Goal: Information Seeking & Learning: Learn about a topic

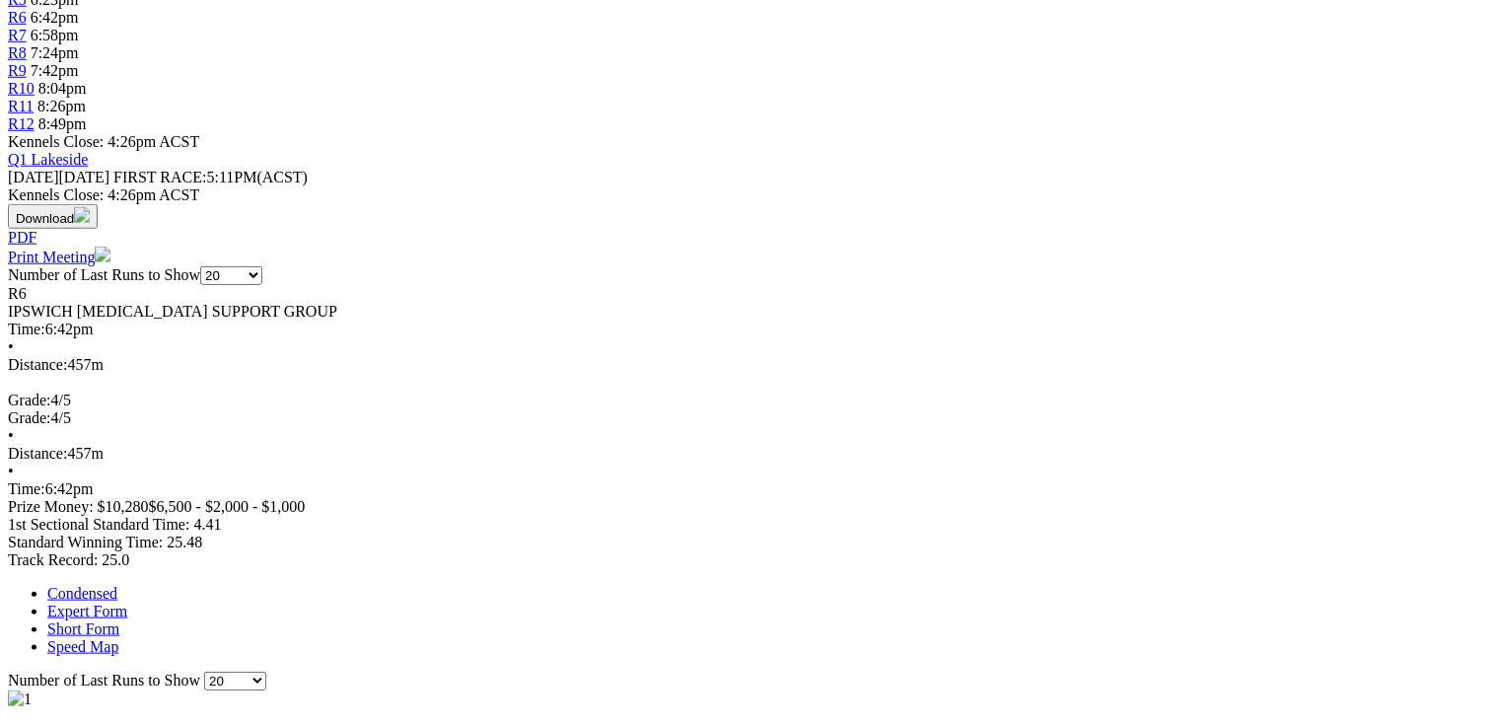
scroll to position [789, 0]
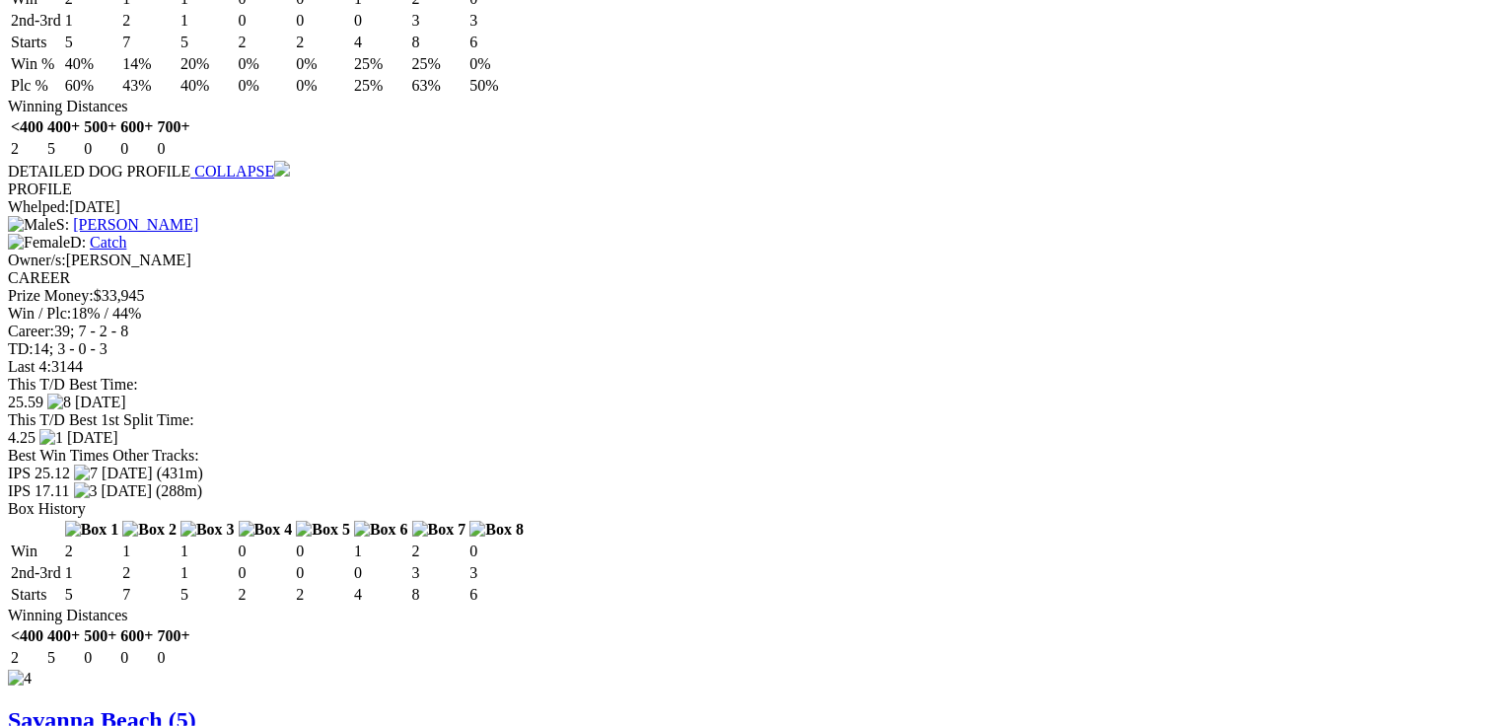
scroll to position [0, 0]
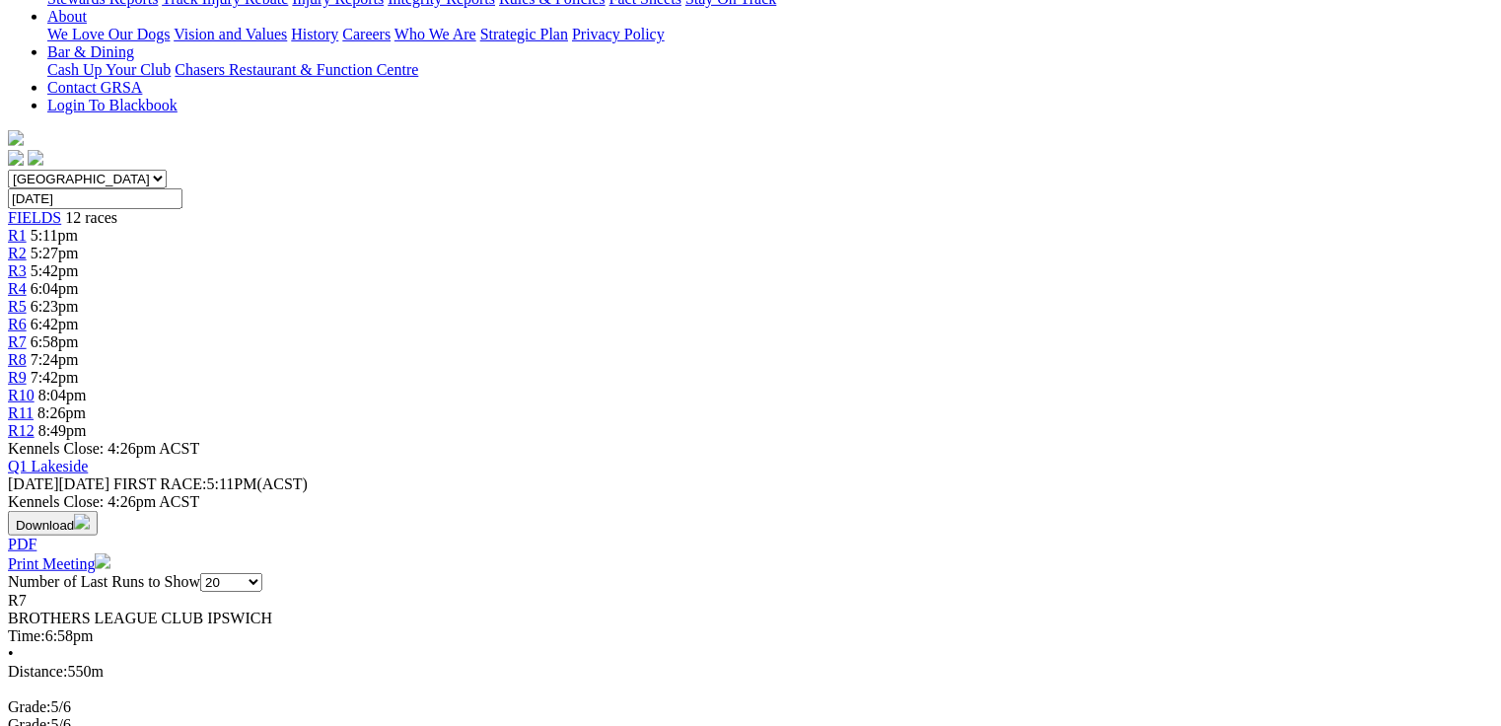
scroll to position [631, 0]
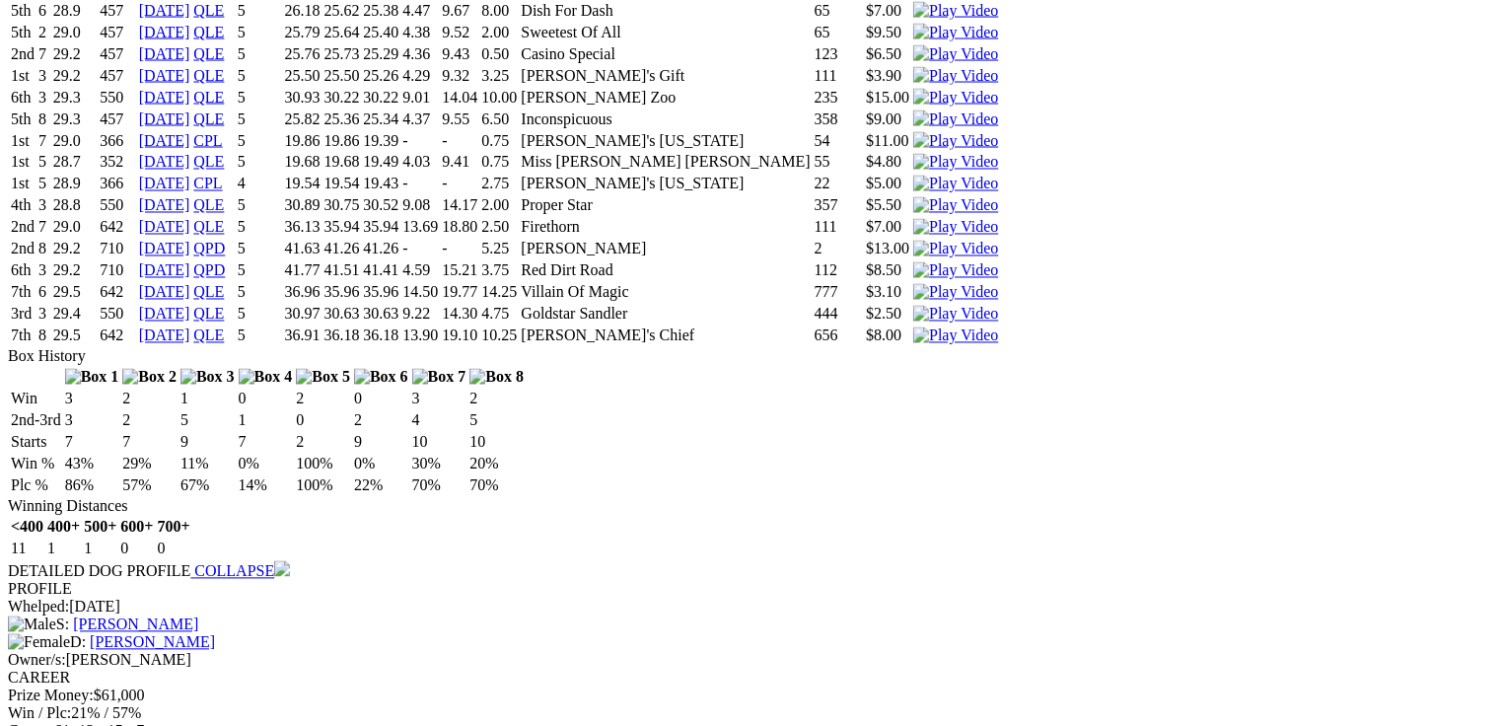
scroll to position [1736, 0]
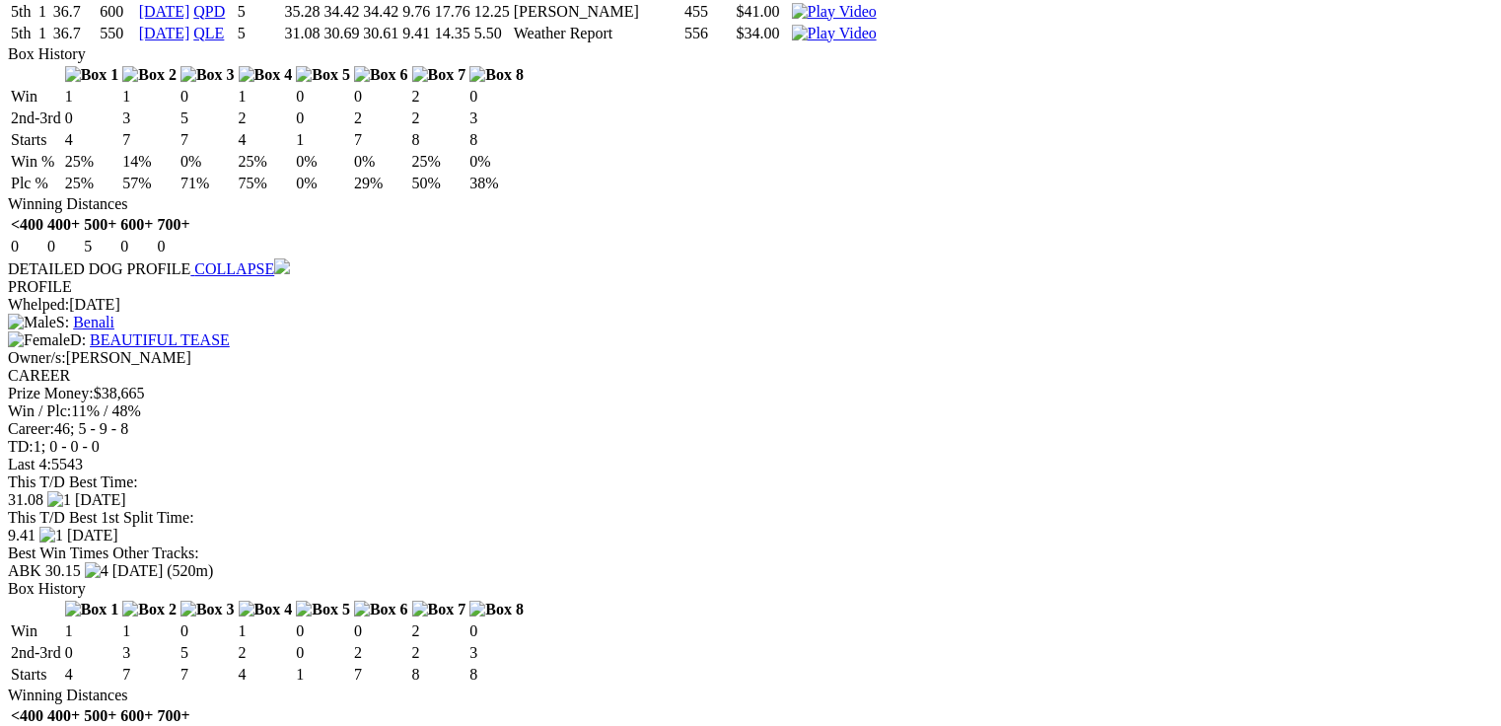
scroll to position [0, 0]
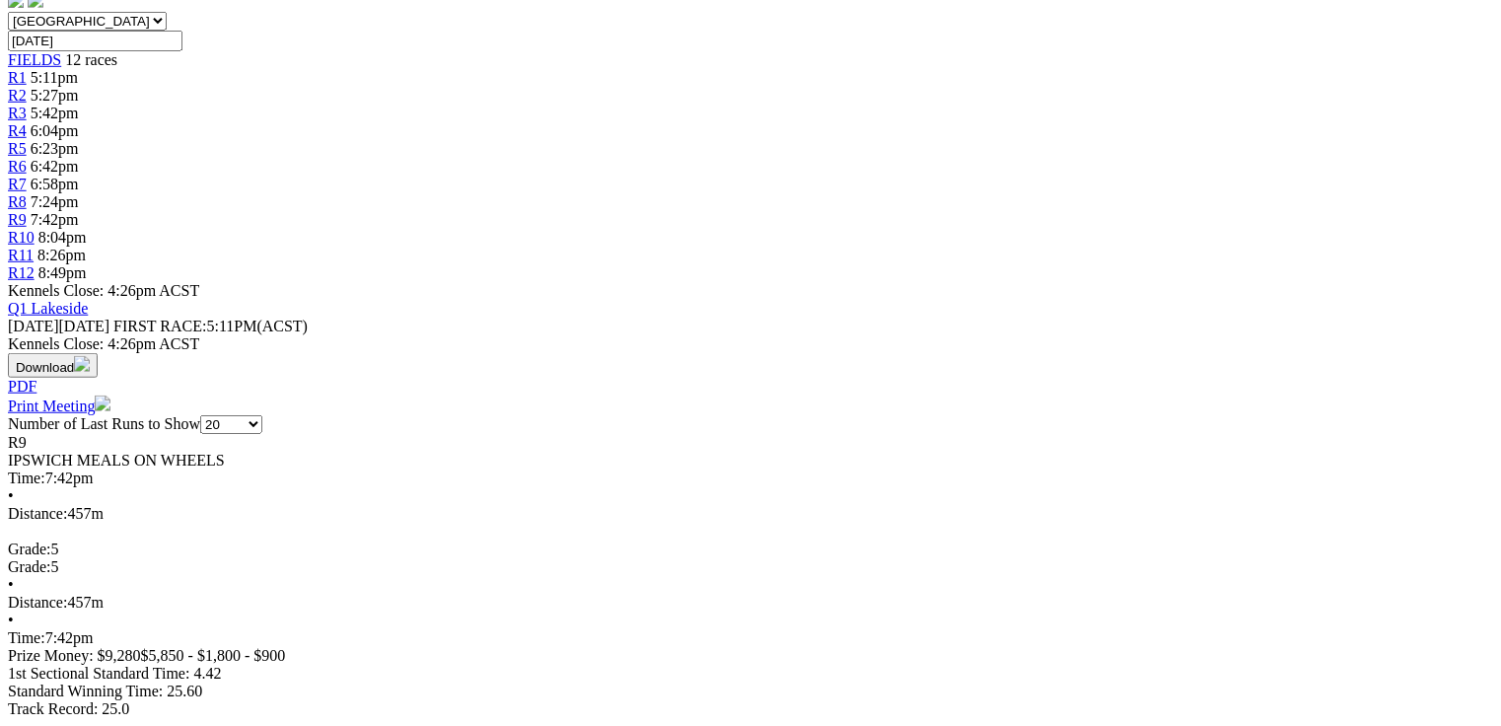
scroll to position [631, 0]
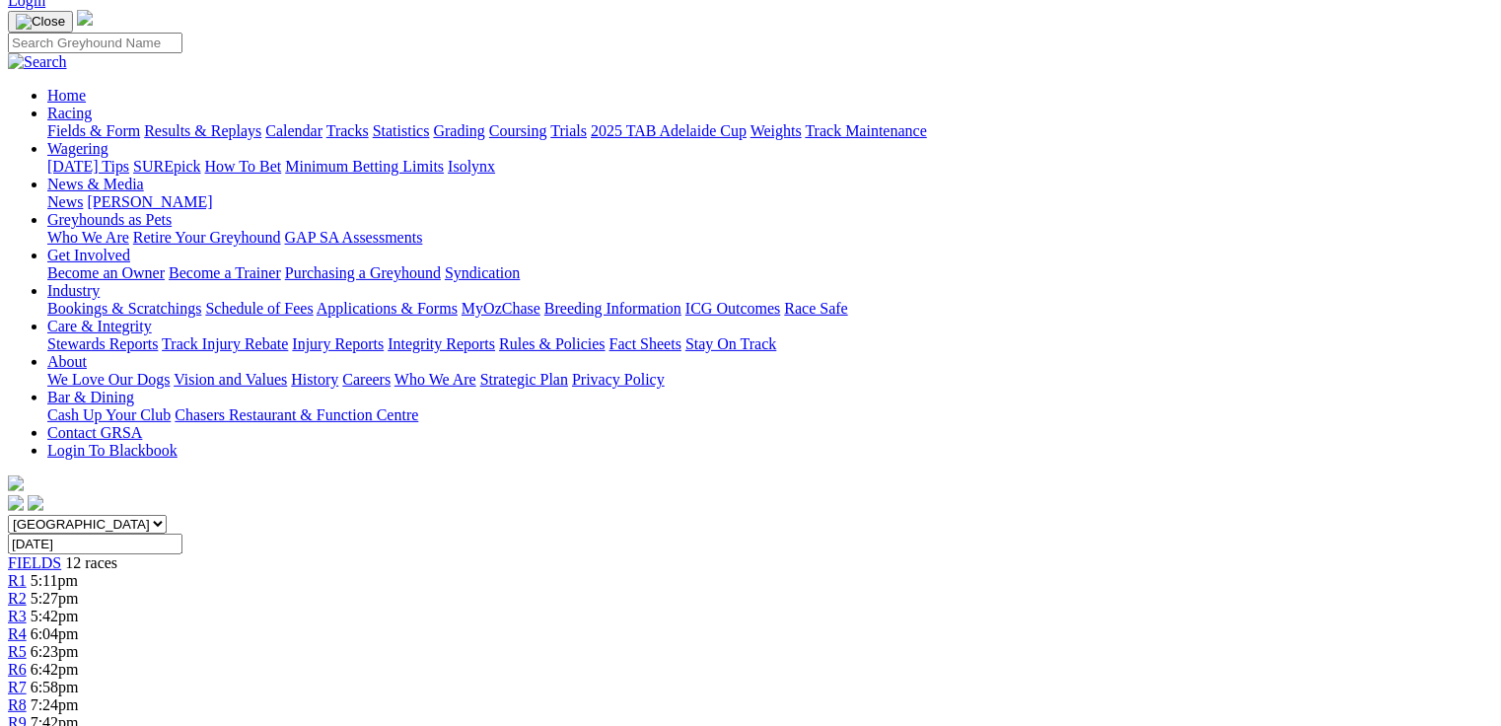
scroll to position [0, 0]
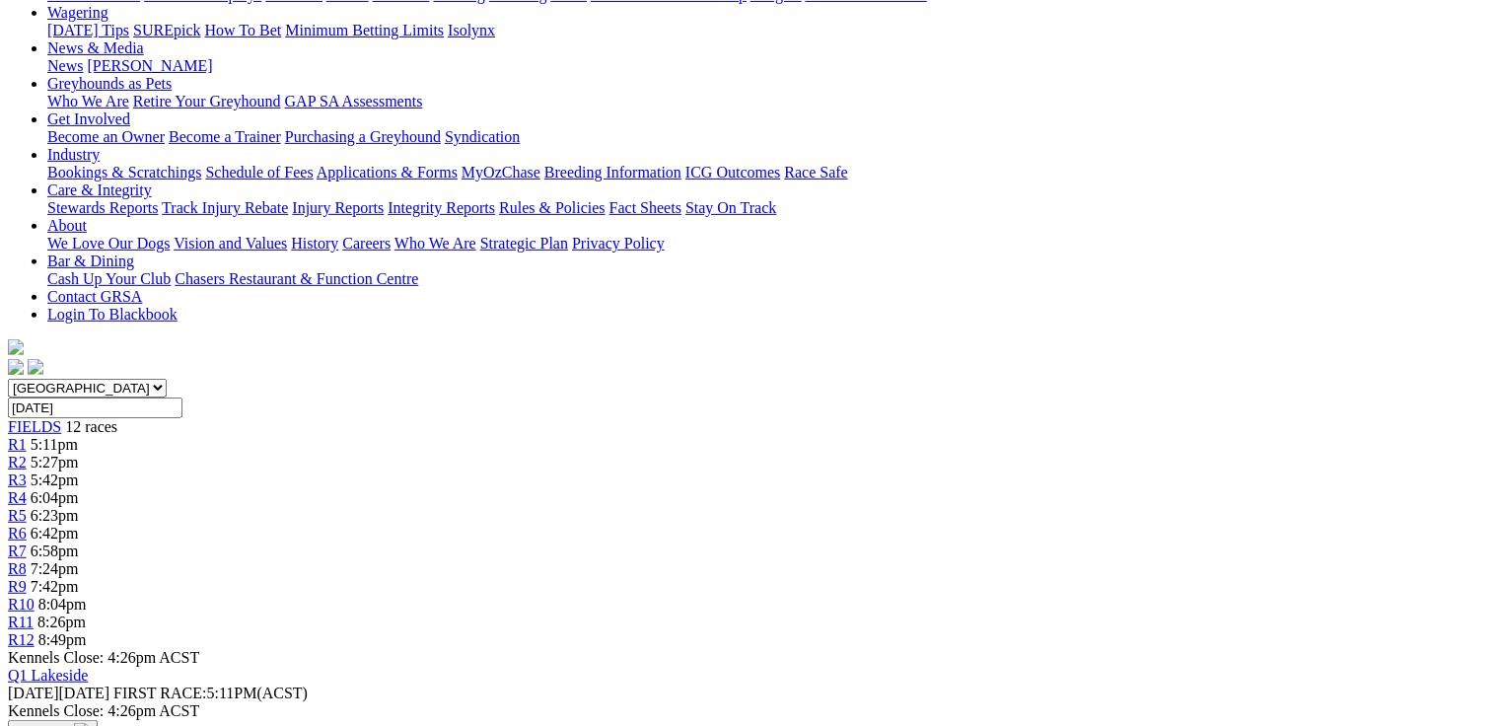
scroll to position [631, 0]
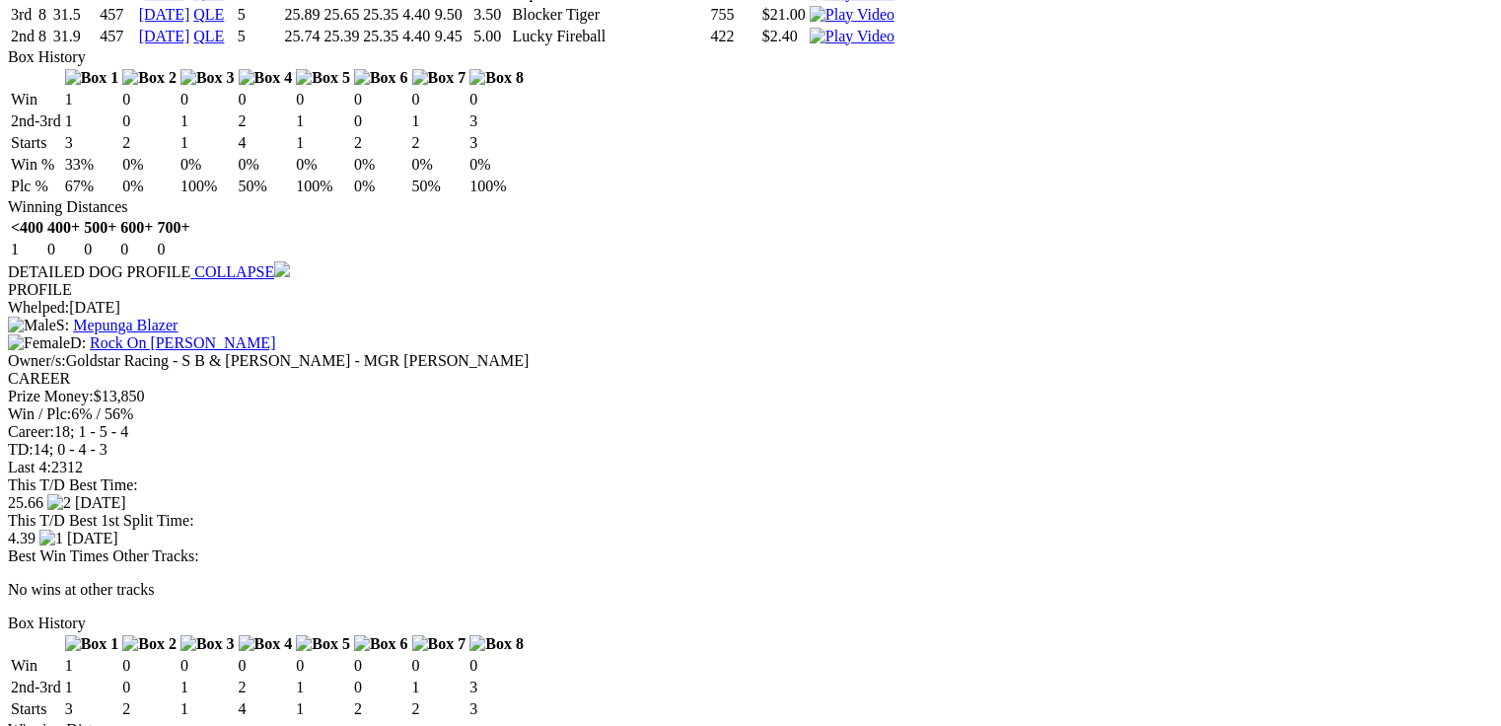
scroll to position [3393, 0]
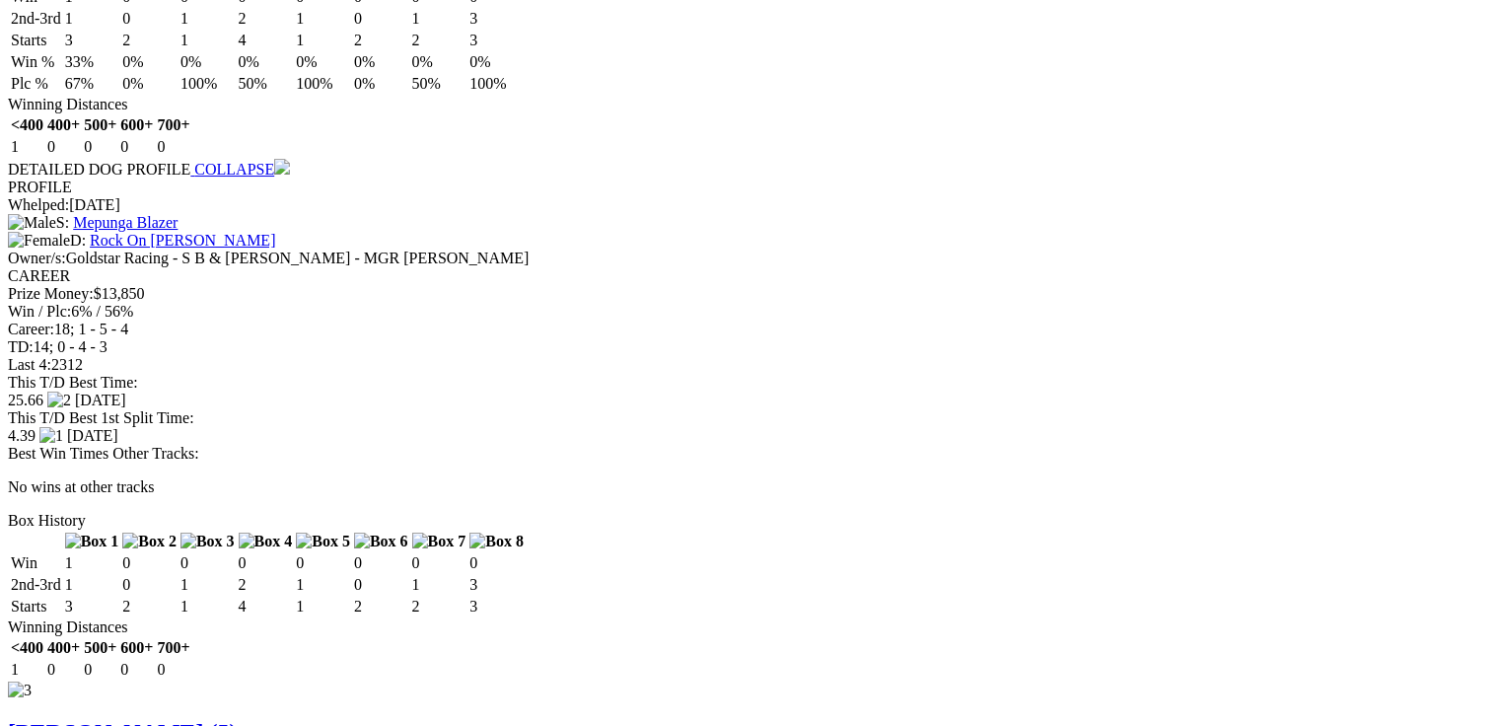
drag, startPoint x: 718, startPoint y: 391, endPoint x: 774, endPoint y: 393, distance: 56.3
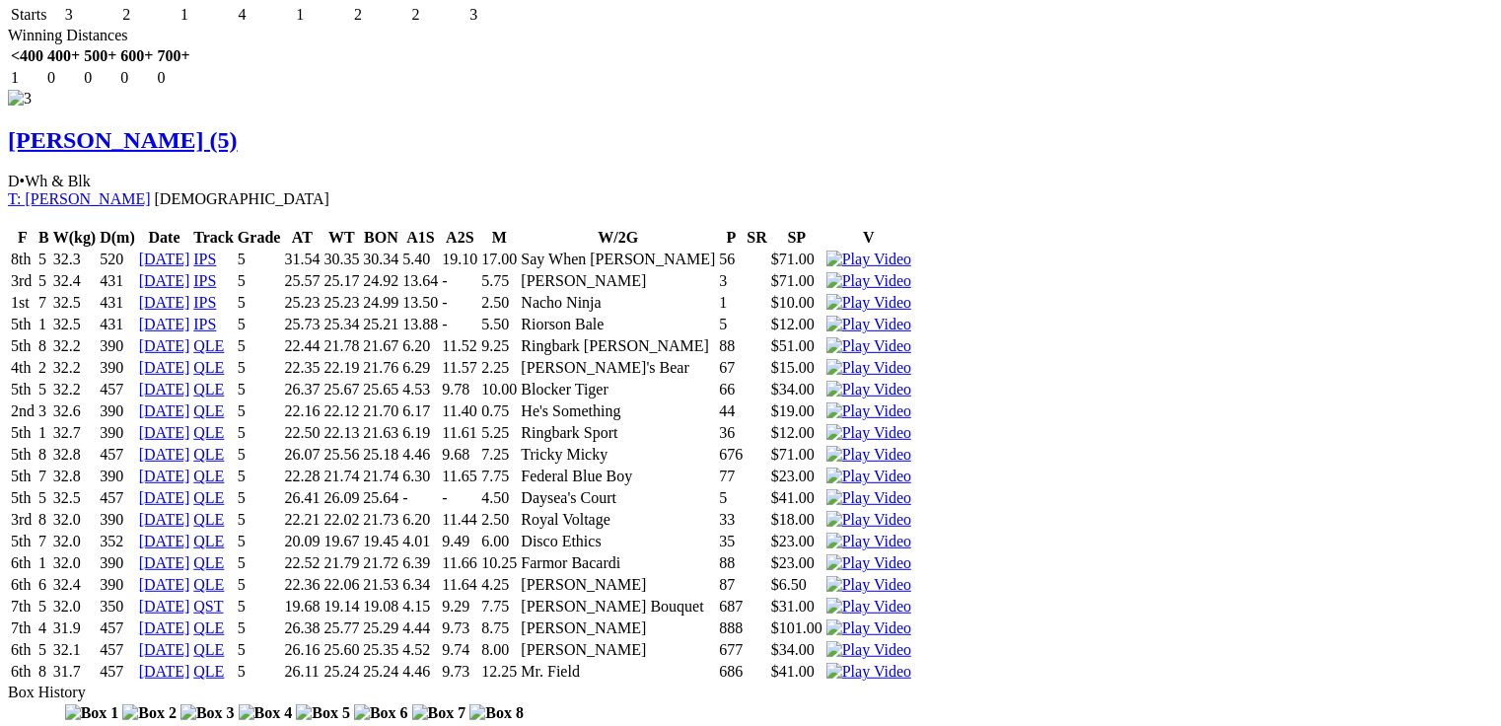
scroll to position [4025, 0]
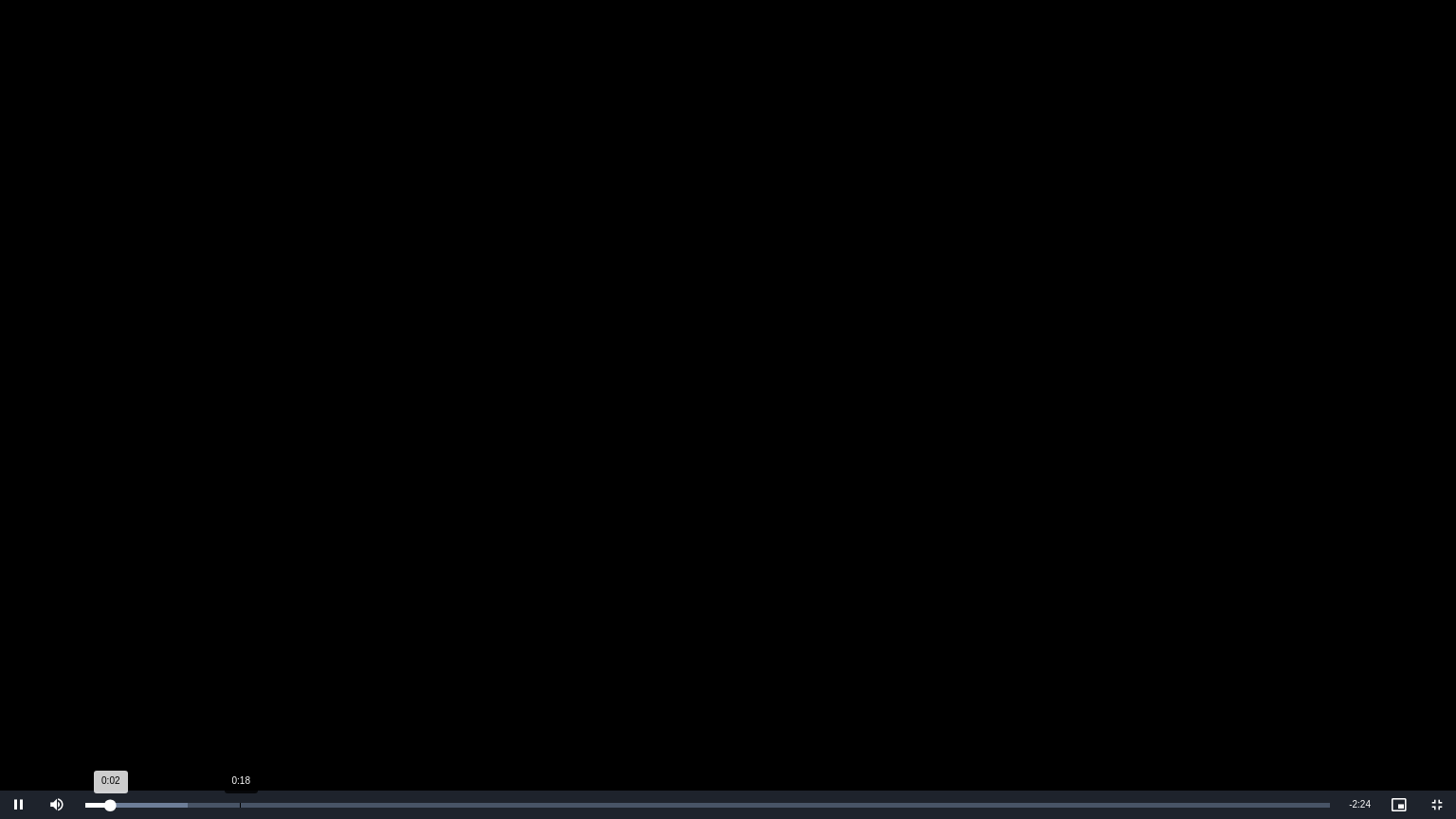
click at [240, 697] on div "0:18" at bounding box center [240, 806] width 1 height 5
click at [50, 697] on span "Video Player" at bounding box center [56, 806] width 37 height 0
click at [588, 518] on video "To view this video please enable JavaScript, and consider upgrading to a web br…" at bounding box center [728, 410] width 1456 height 819
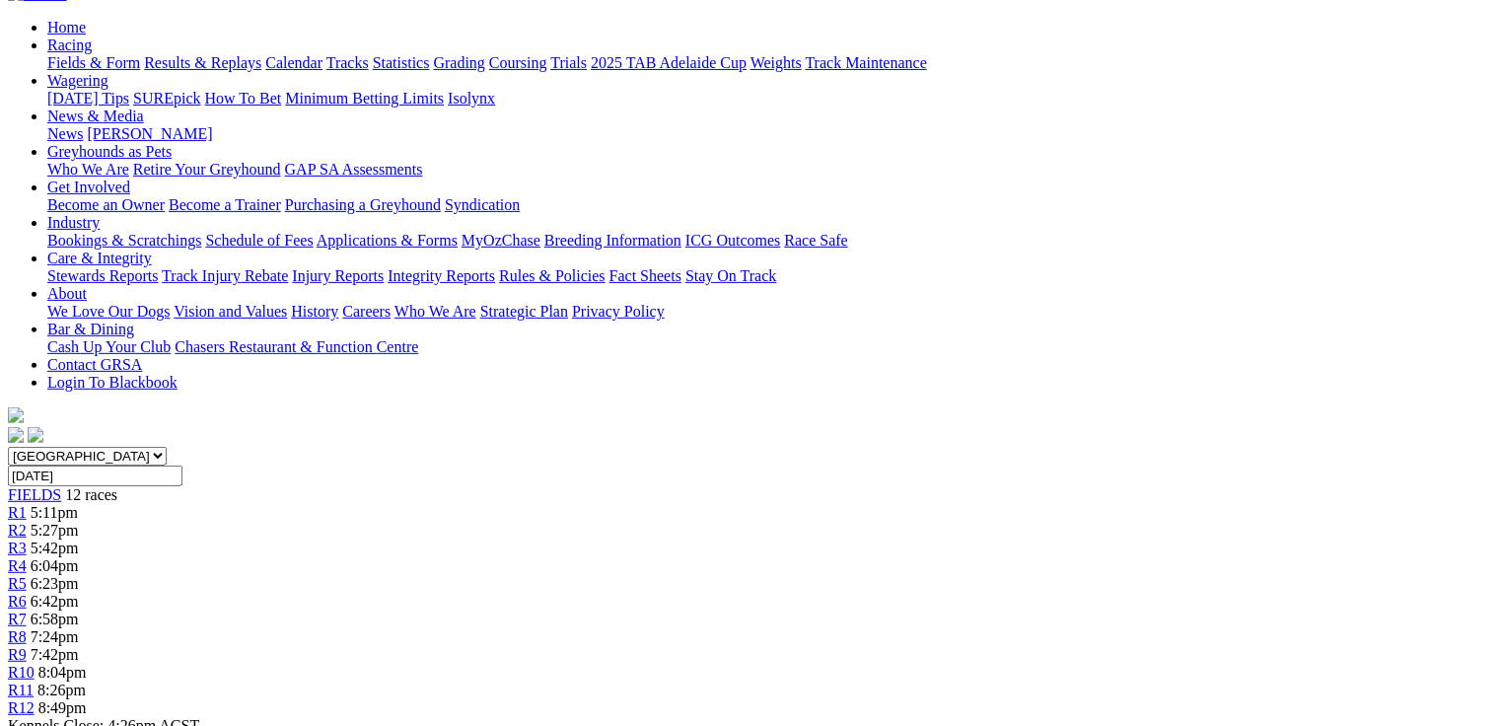
scroll to position [158, 0]
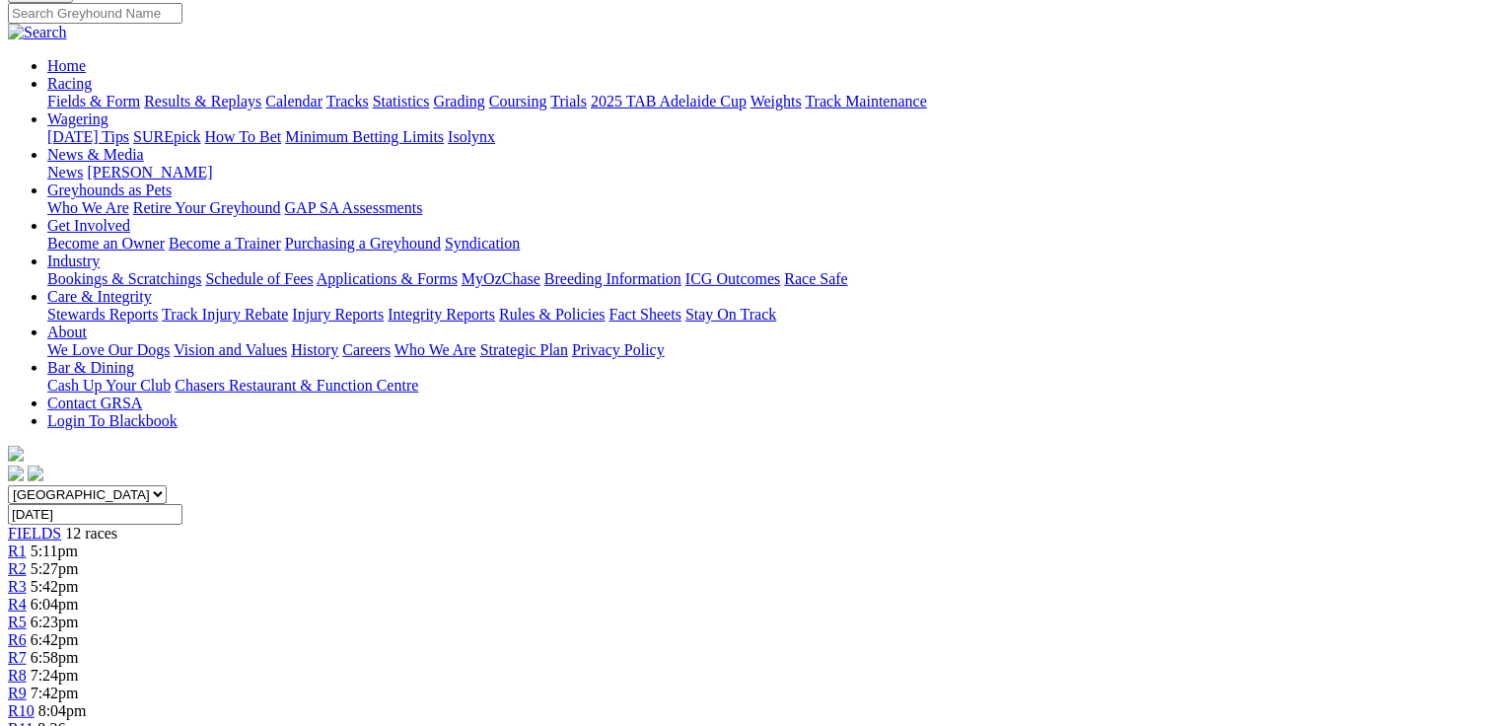
click at [86, 720] on span "8:26pm" at bounding box center [61, 728] width 48 height 17
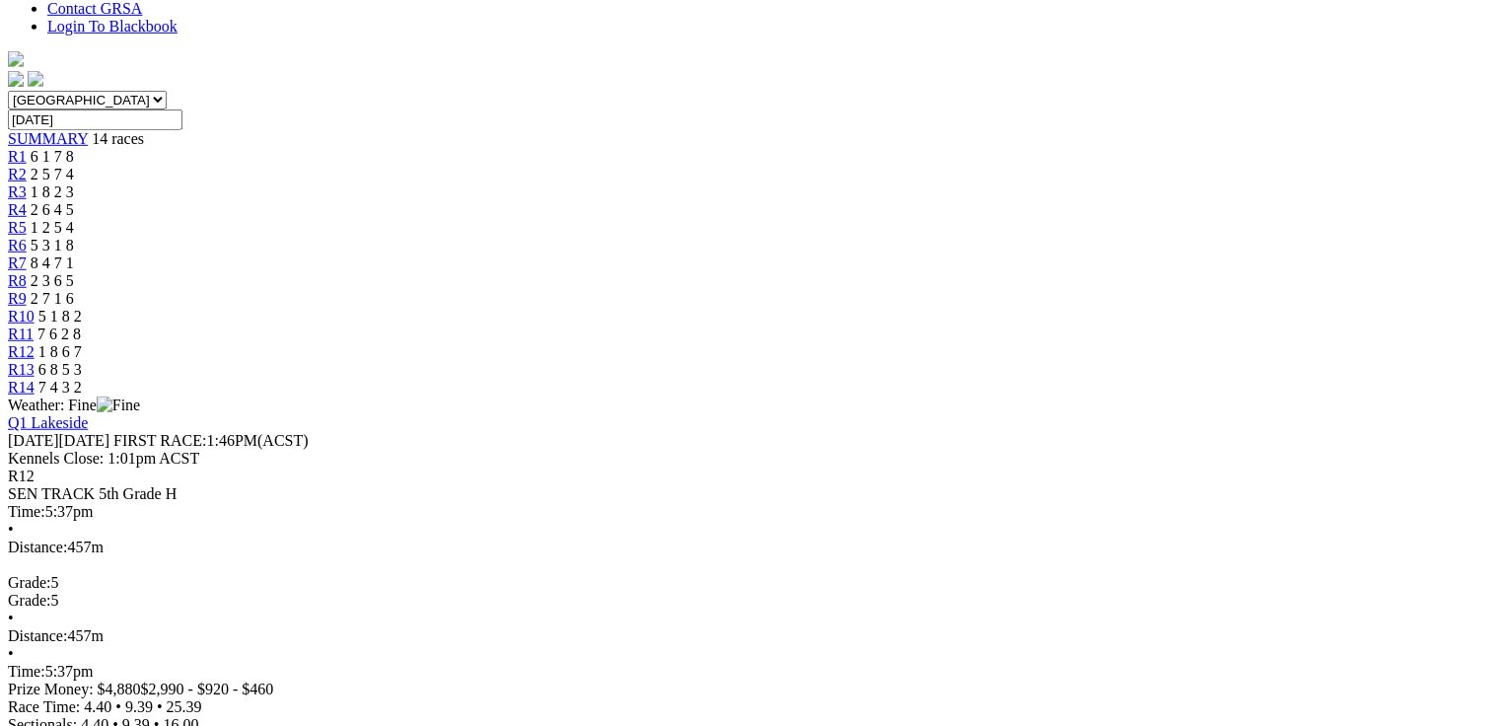
scroll to position [552, 0]
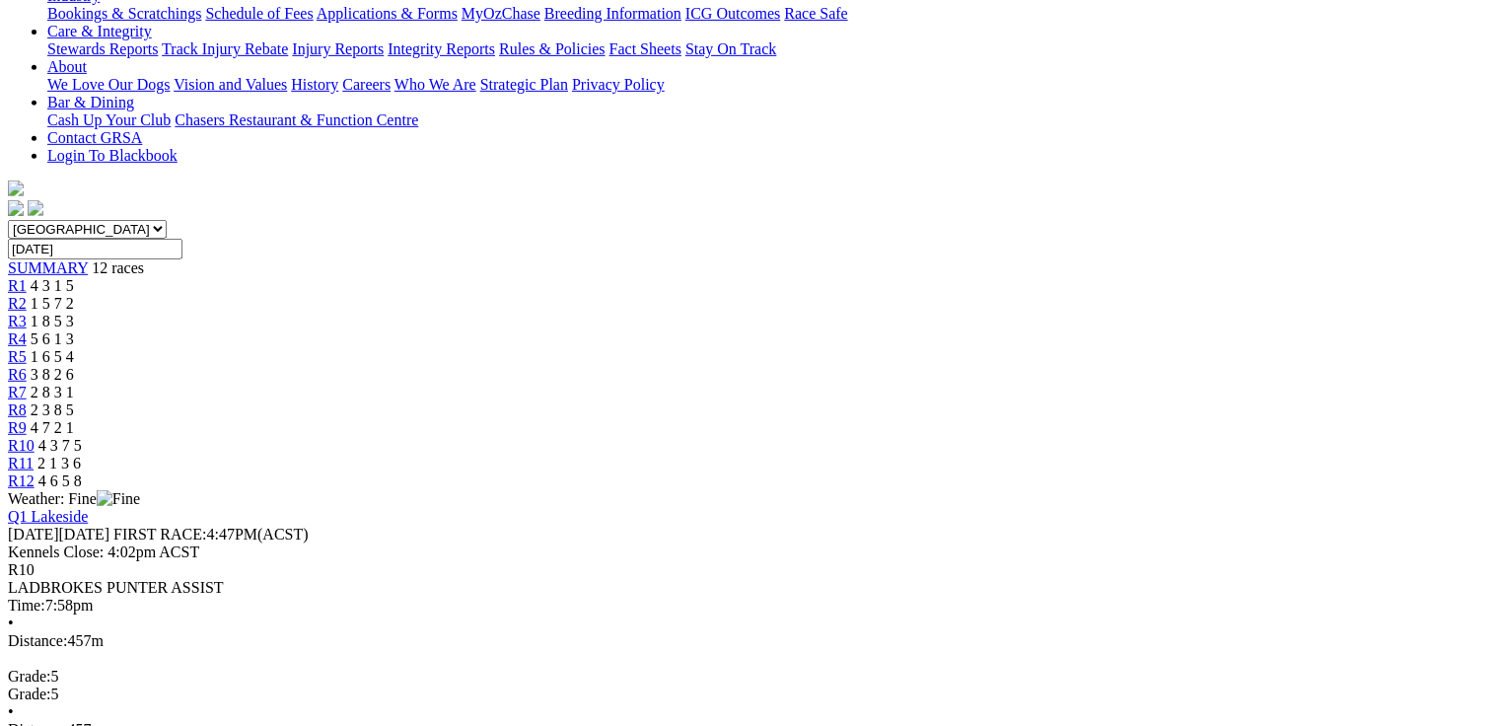
scroll to position [473, 0]
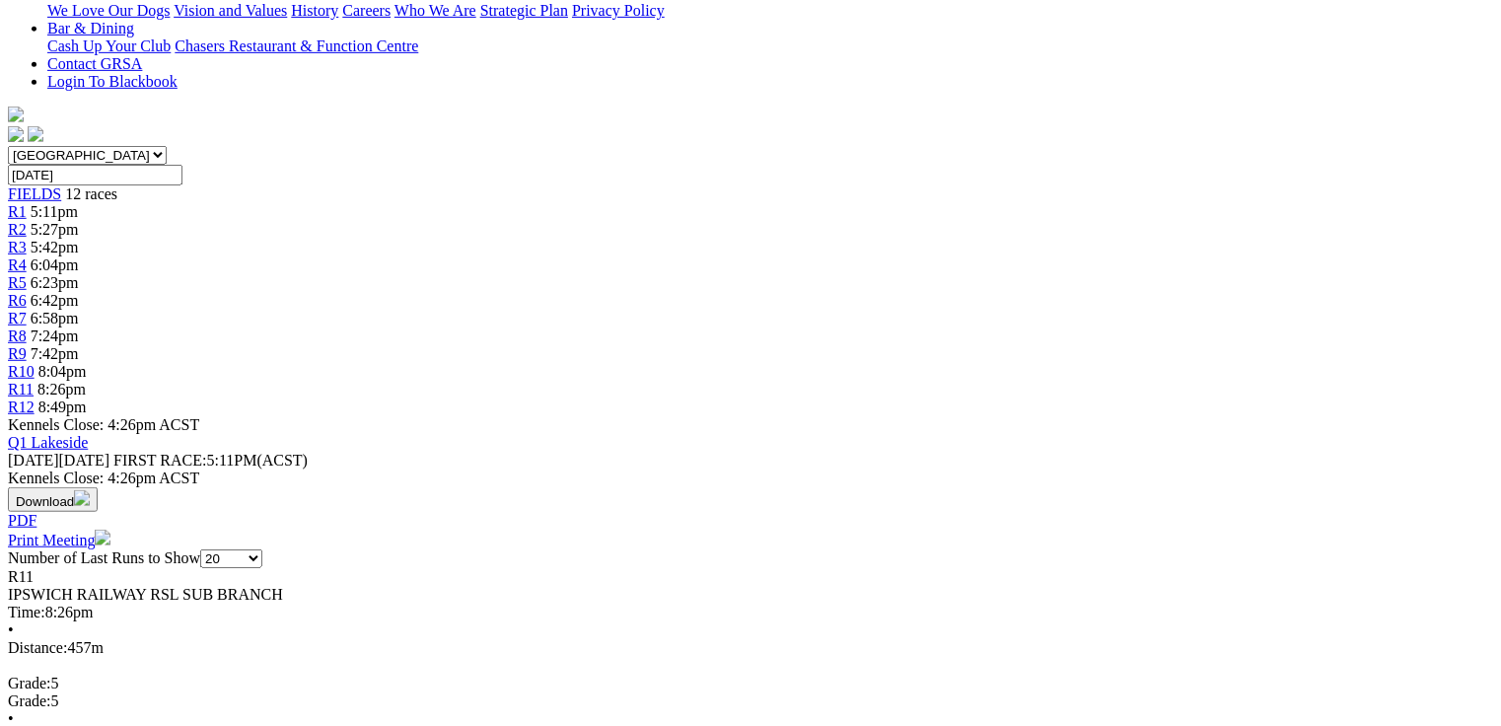
scroll to position [631, 0]
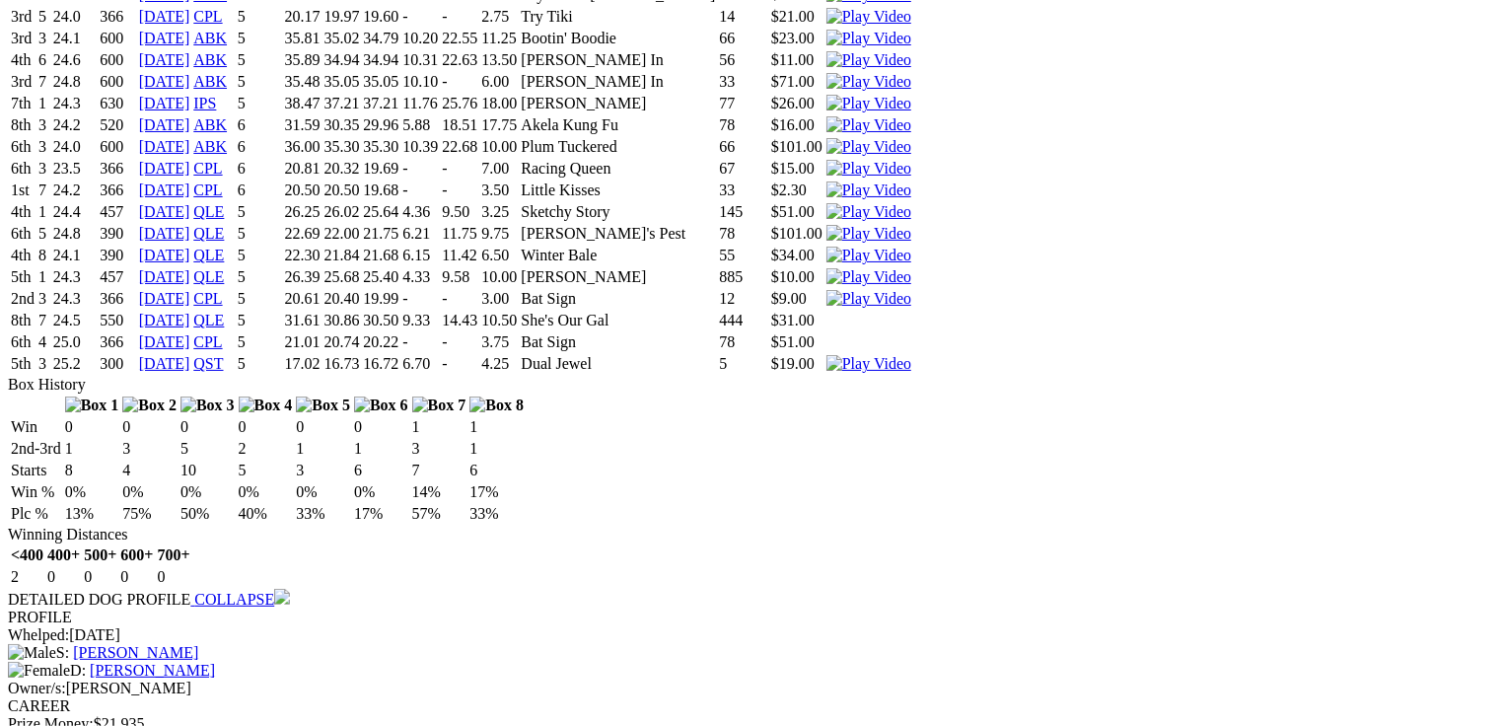
scroll to position [0, 0]
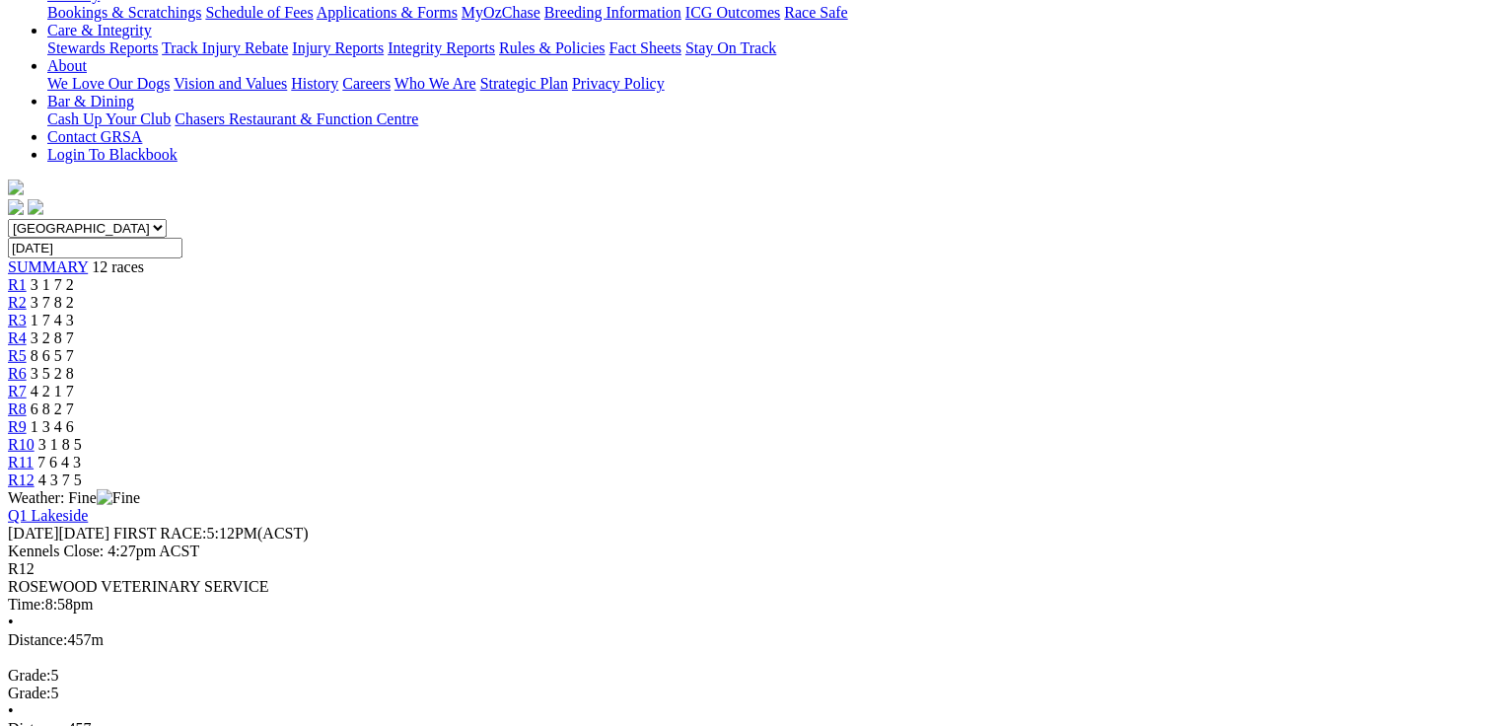
scroll to position [473, 0]
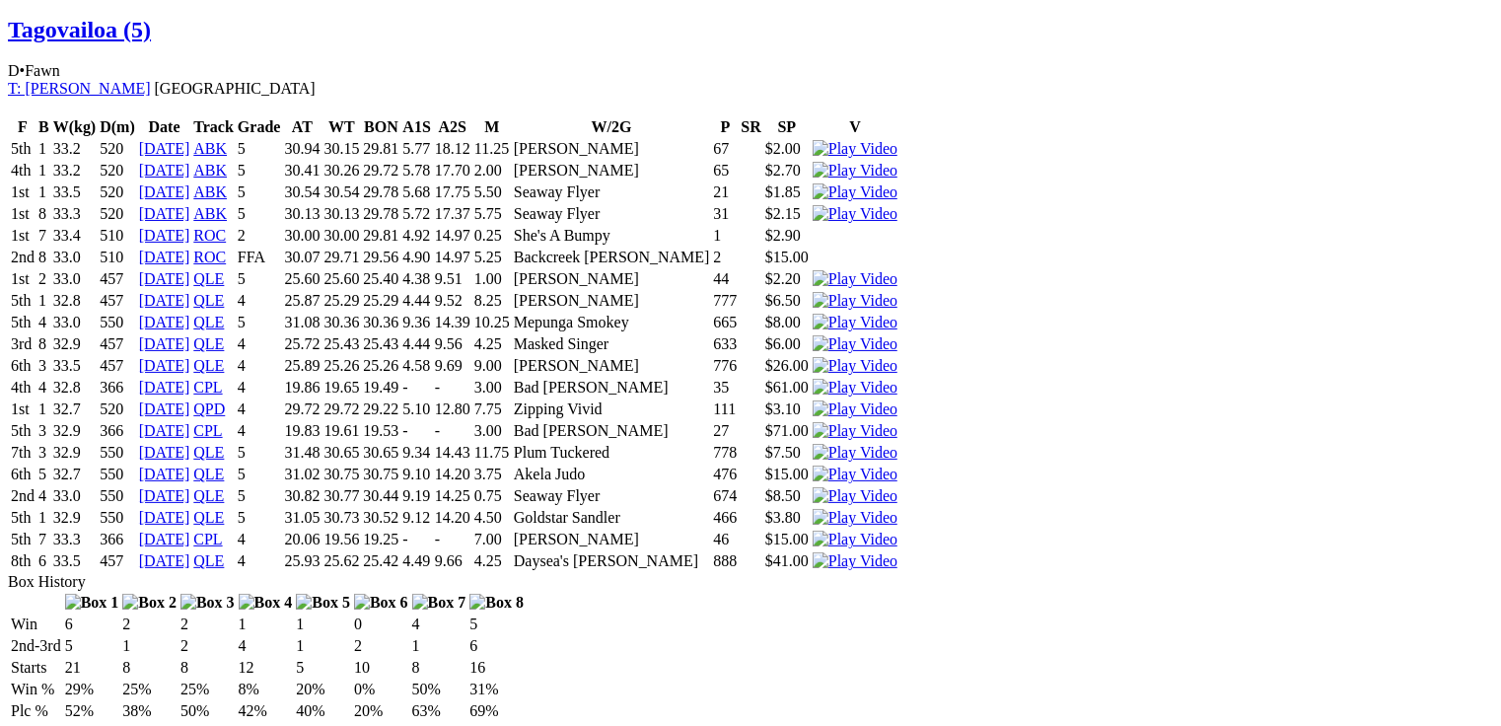
scroll to position [4187, 0]
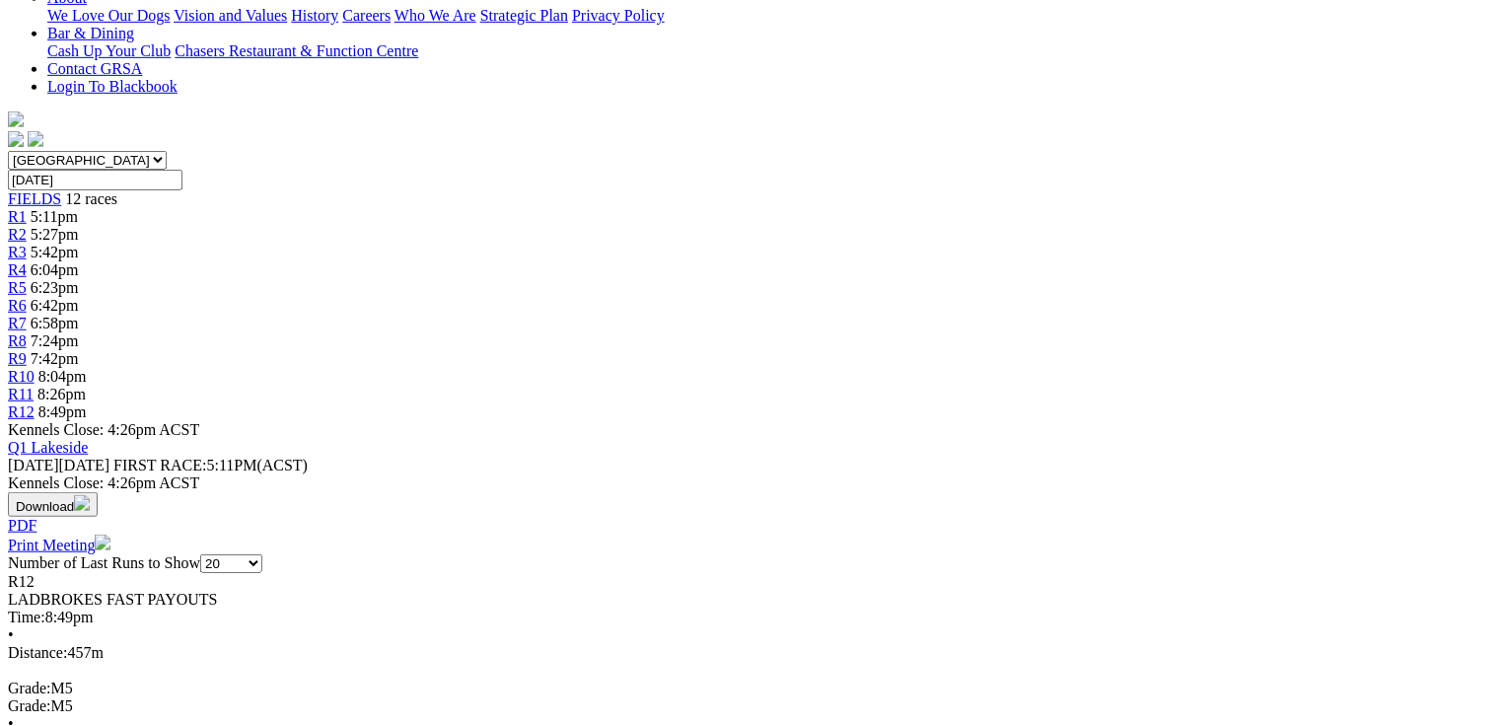
scroll to position [0, 0]
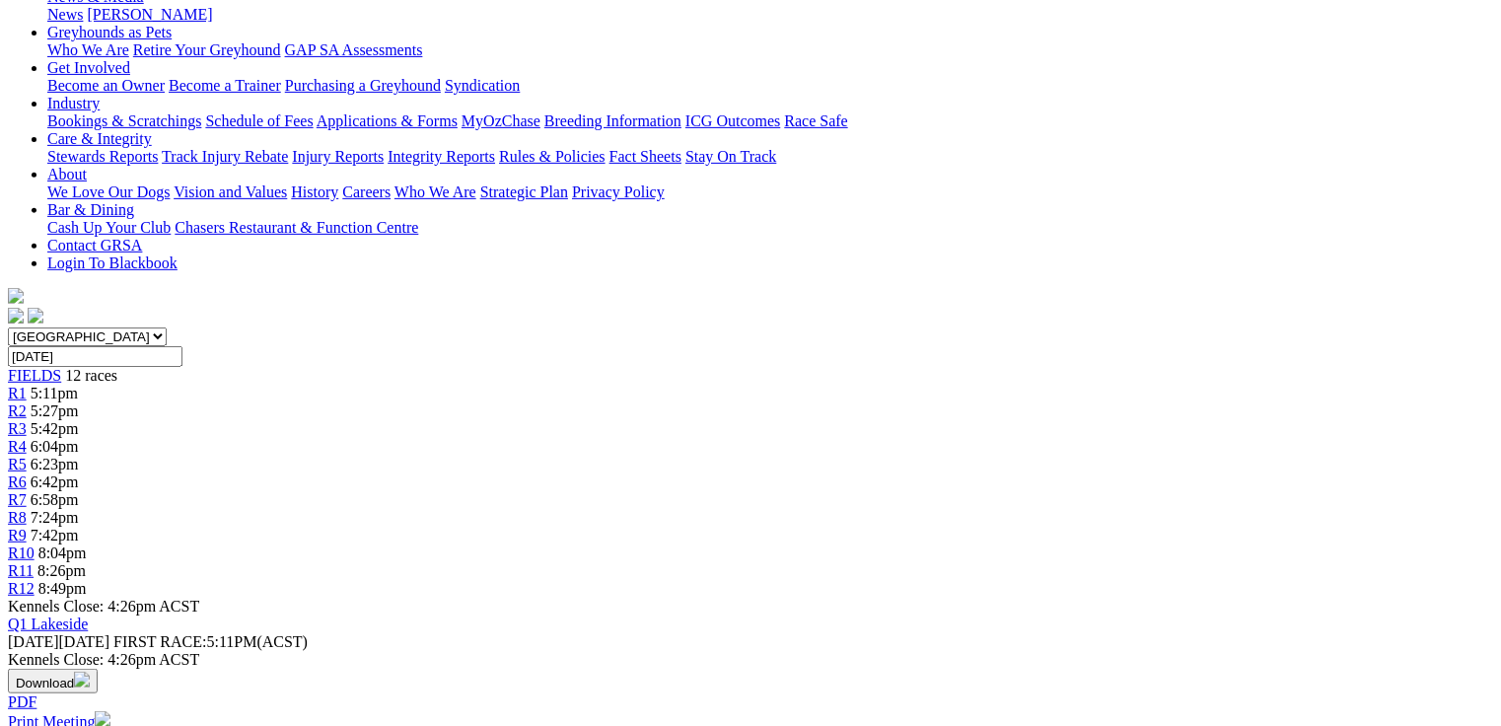
scroll to position [237, 0]
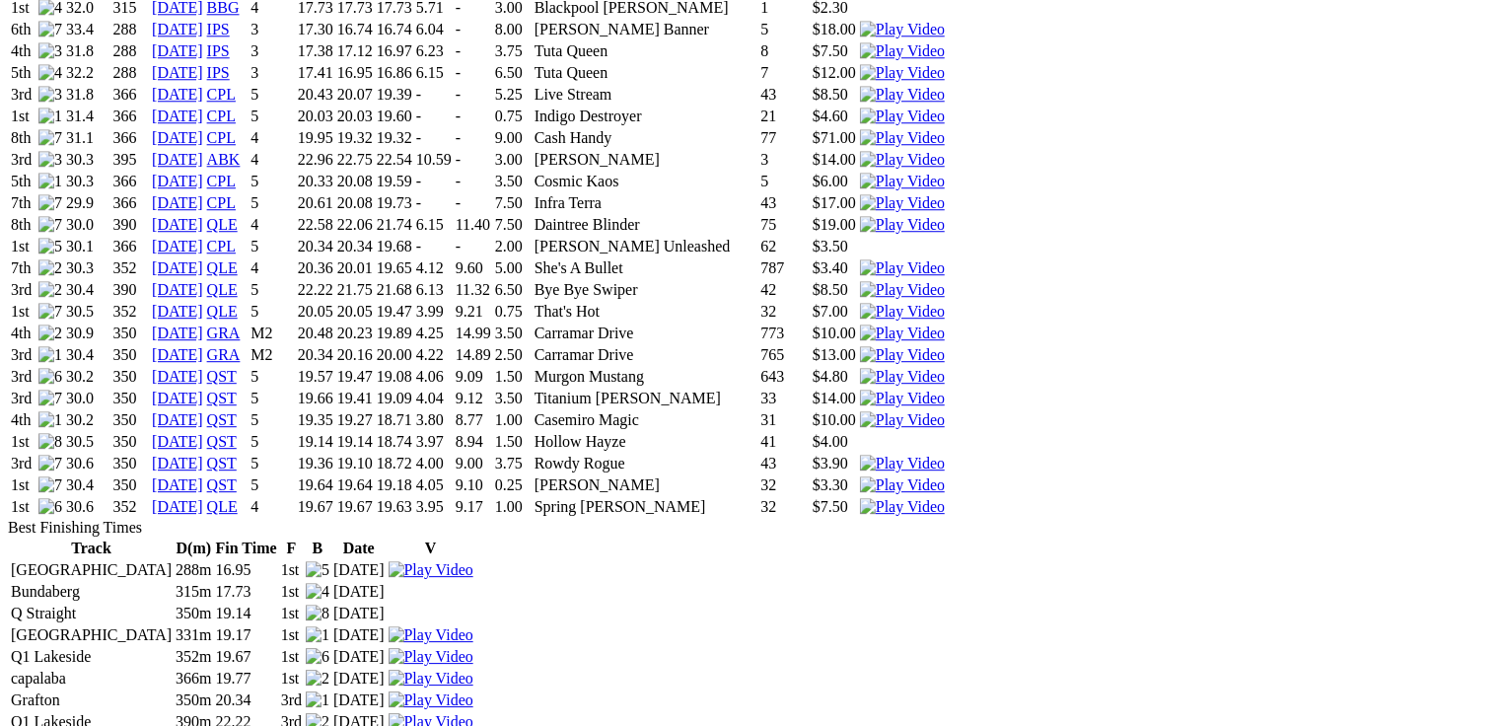
scroll to position [2683, 0]
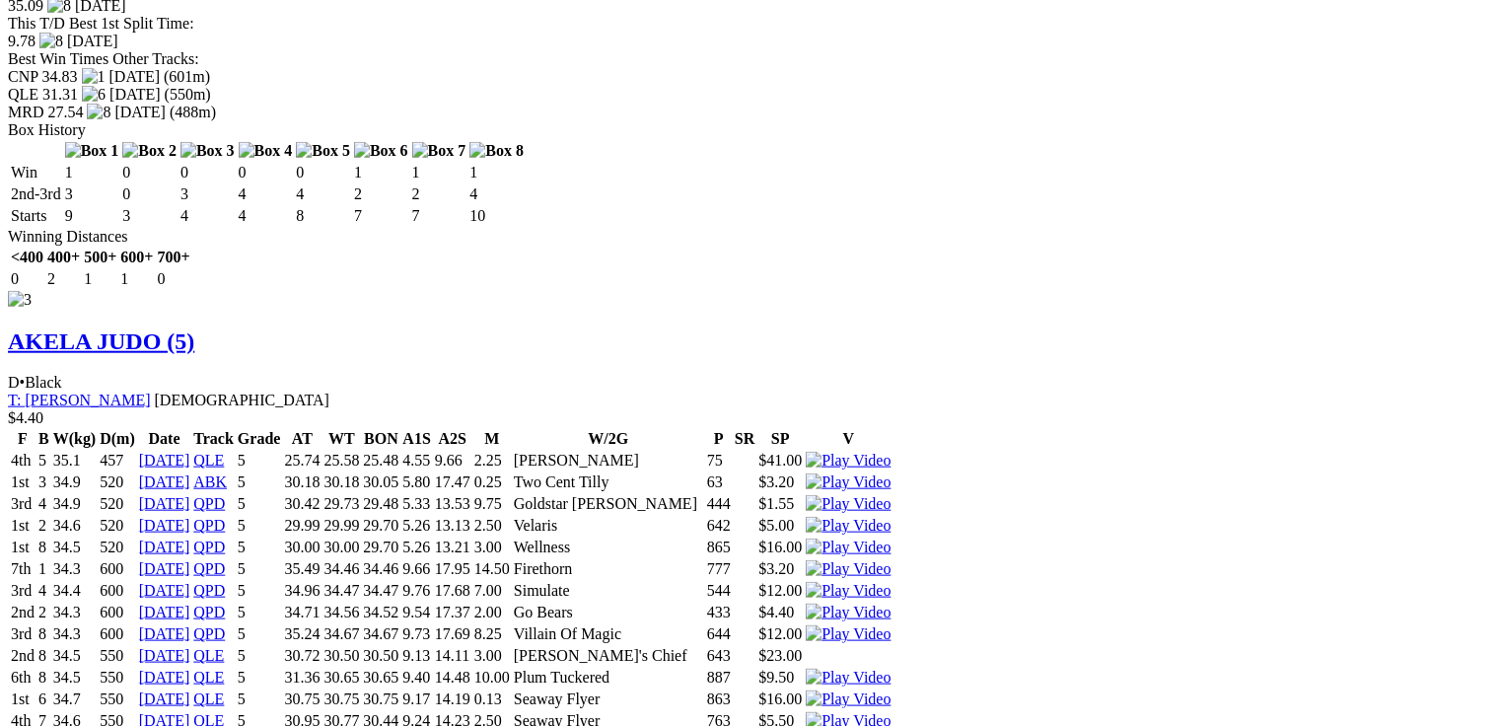
scroll to position [4642, 0]
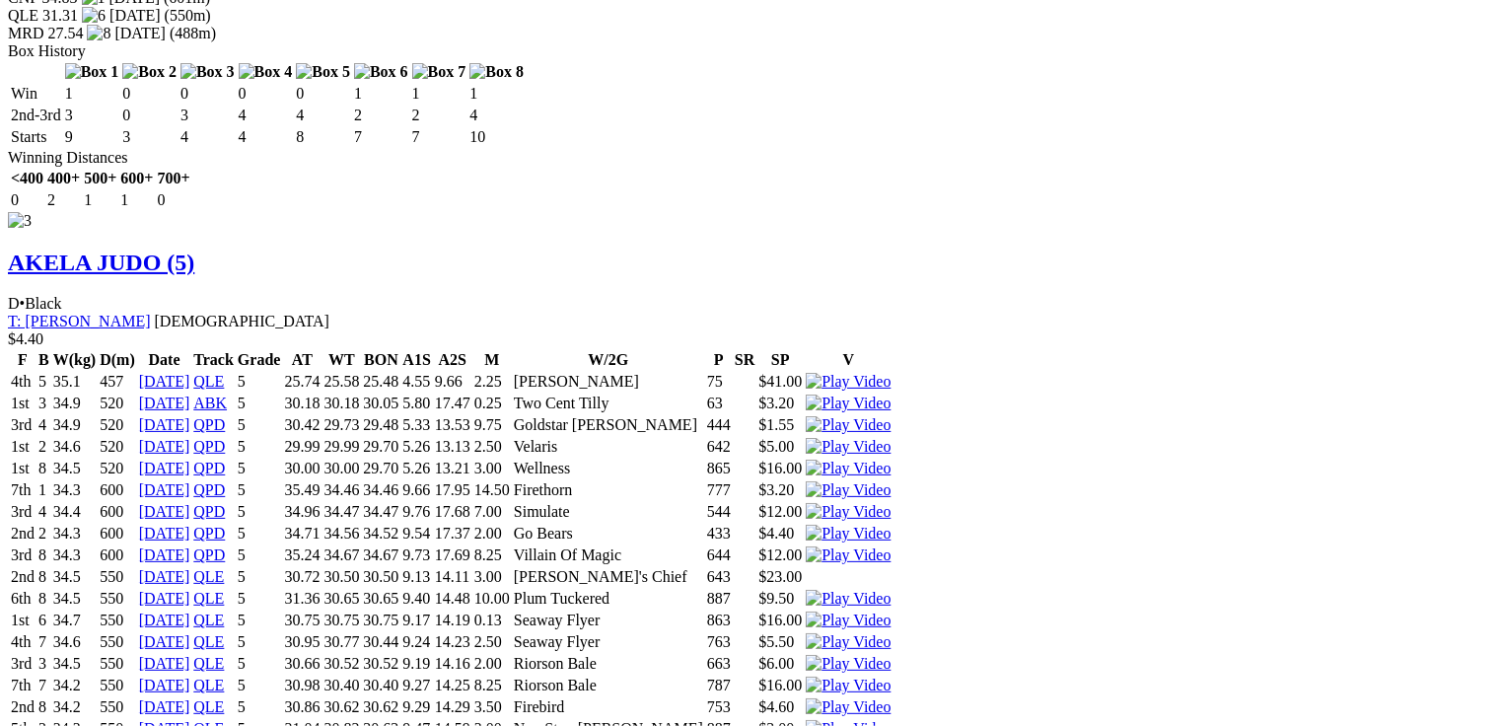
drag, startPoint x: 1310, startPoint y: 416, endPoint x: 1152, endPoint y: 410, distance: 157.9
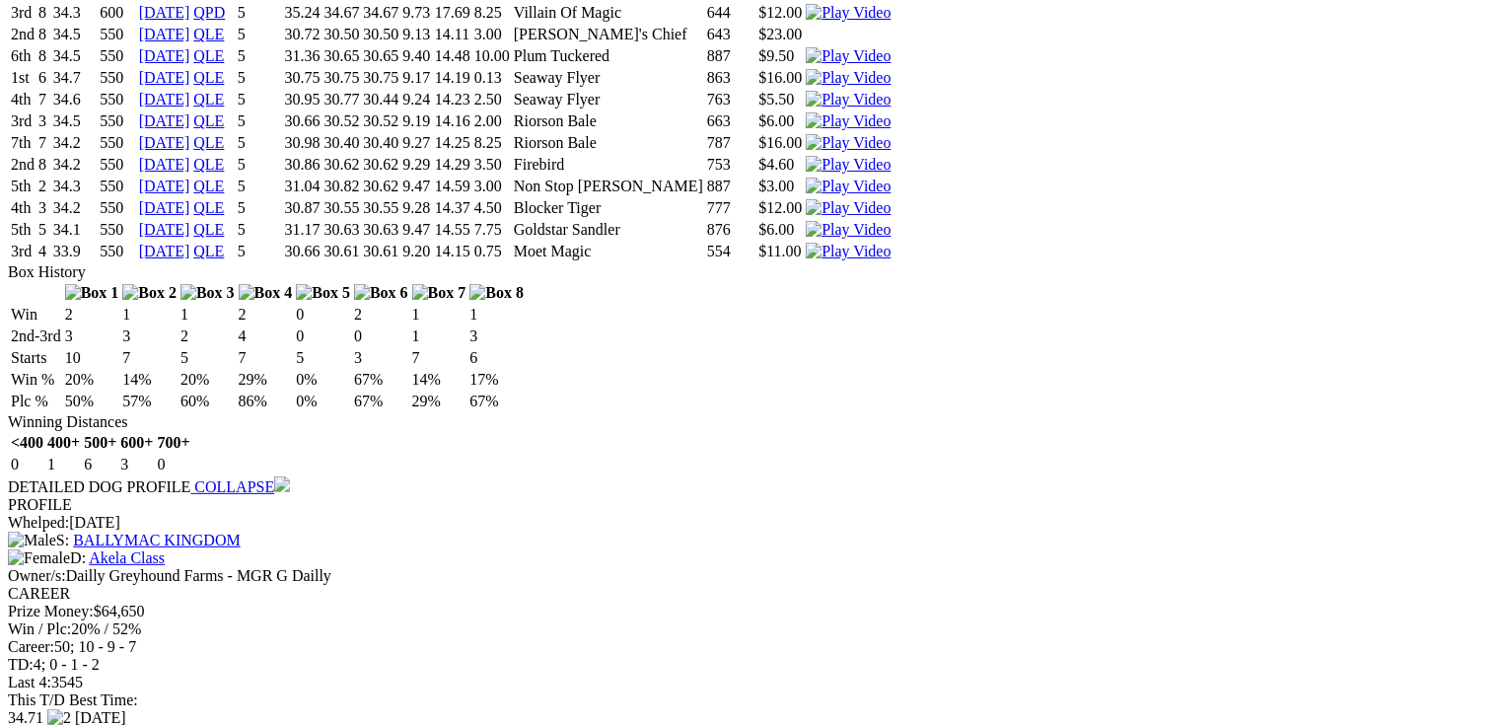
scroll to position [5409, 0]
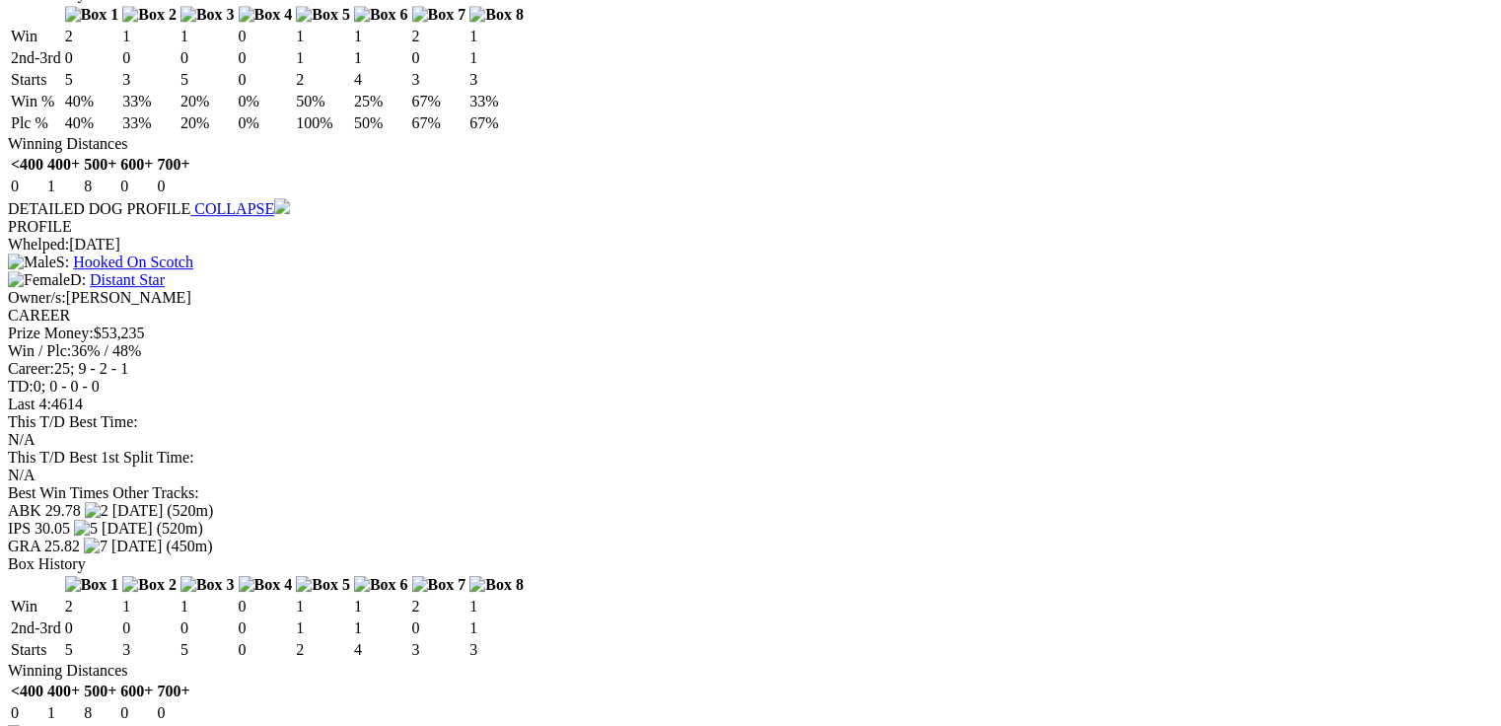
scroll to position [2777, 0]
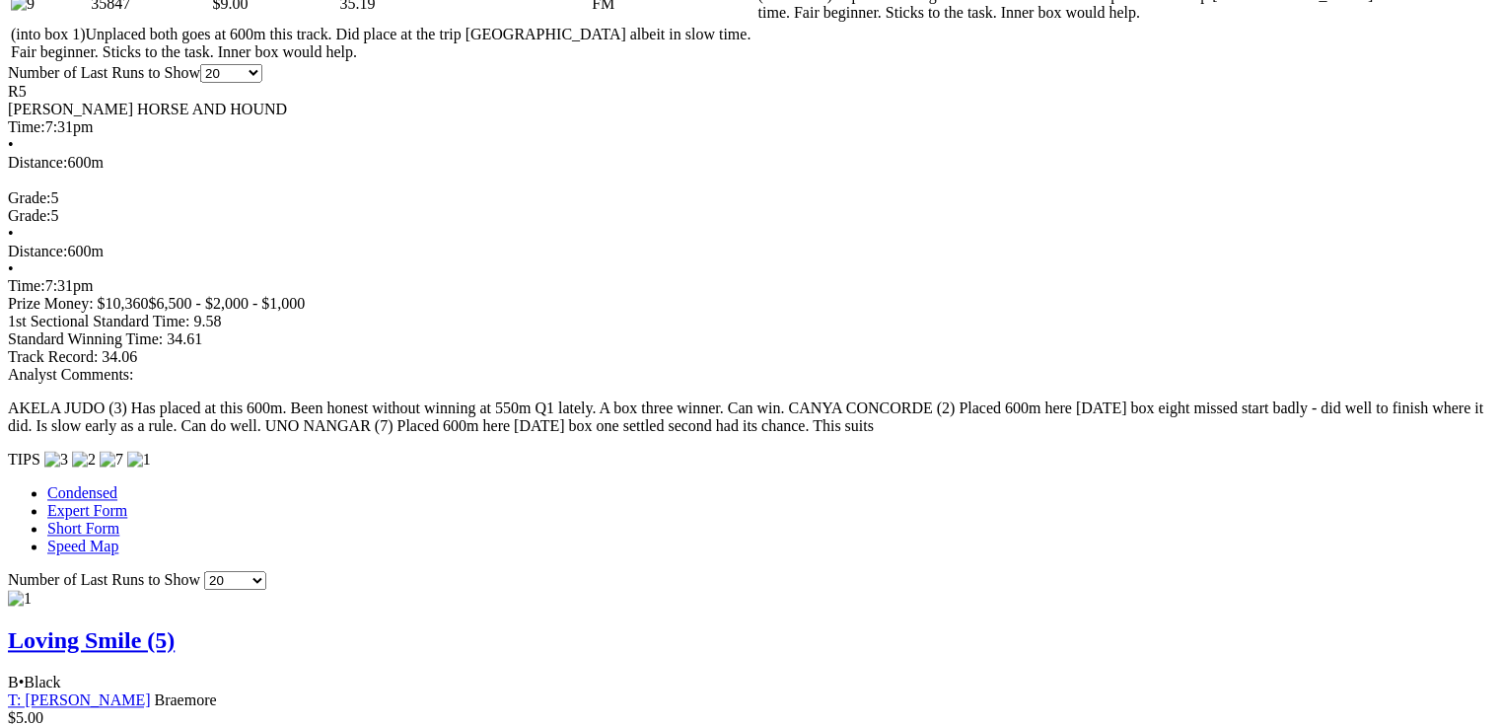
scroll to position [1593, 0]
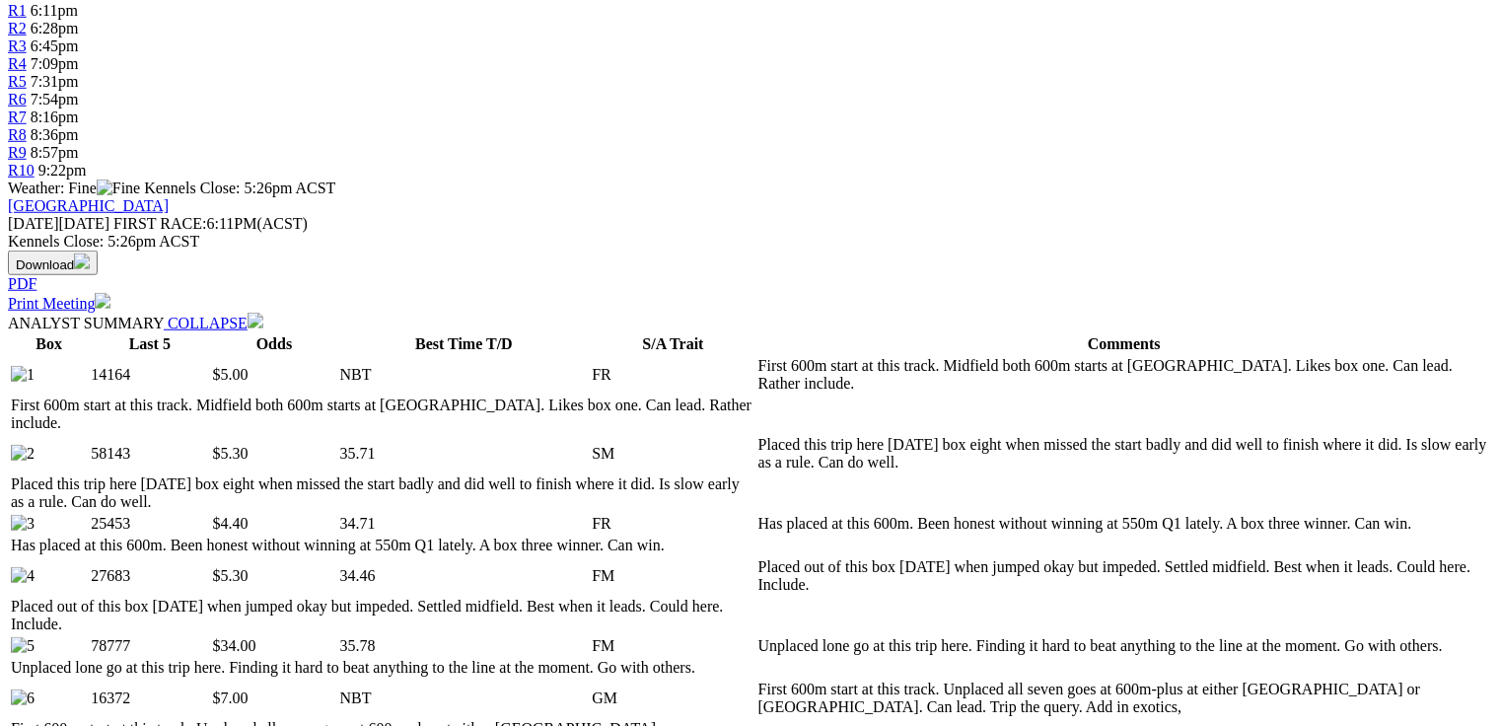
scroll to position [0, 0]
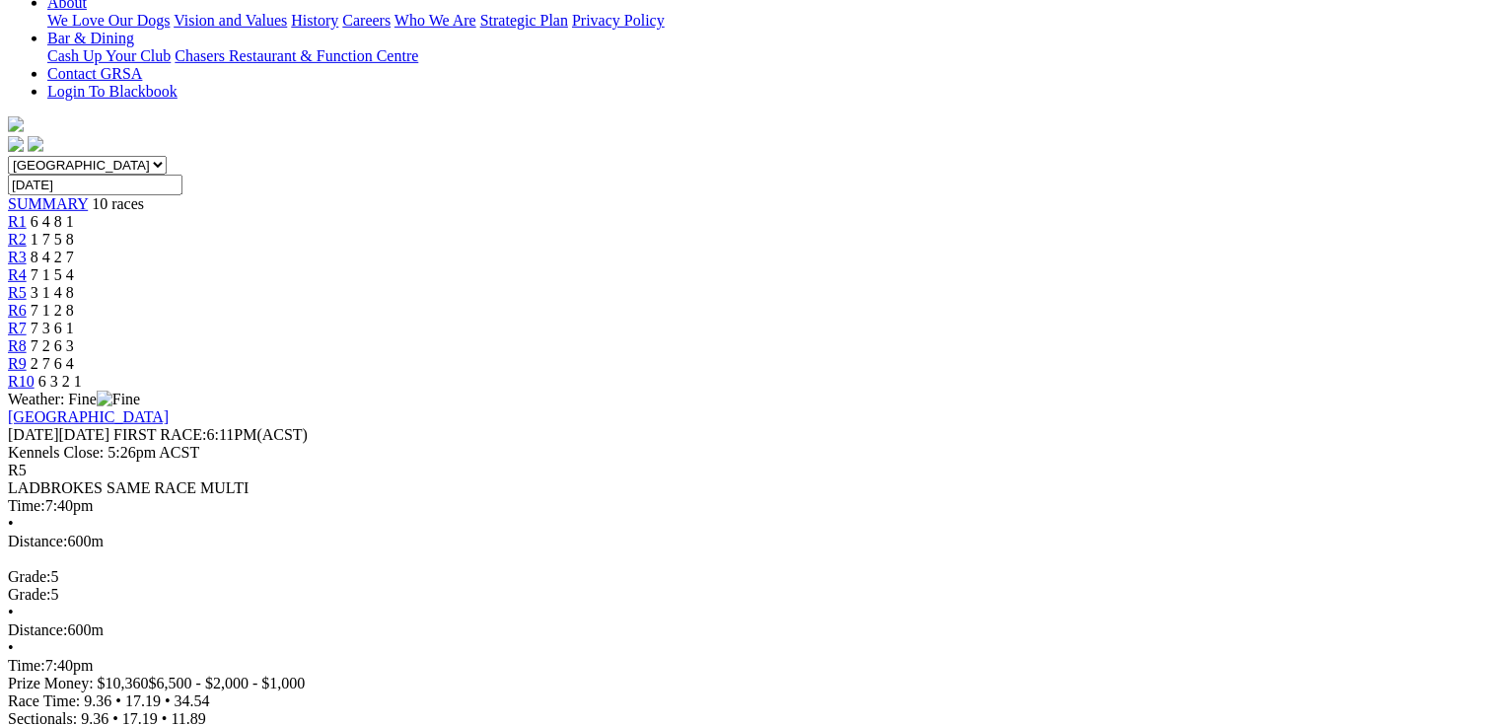
scroll to position [552, 0]
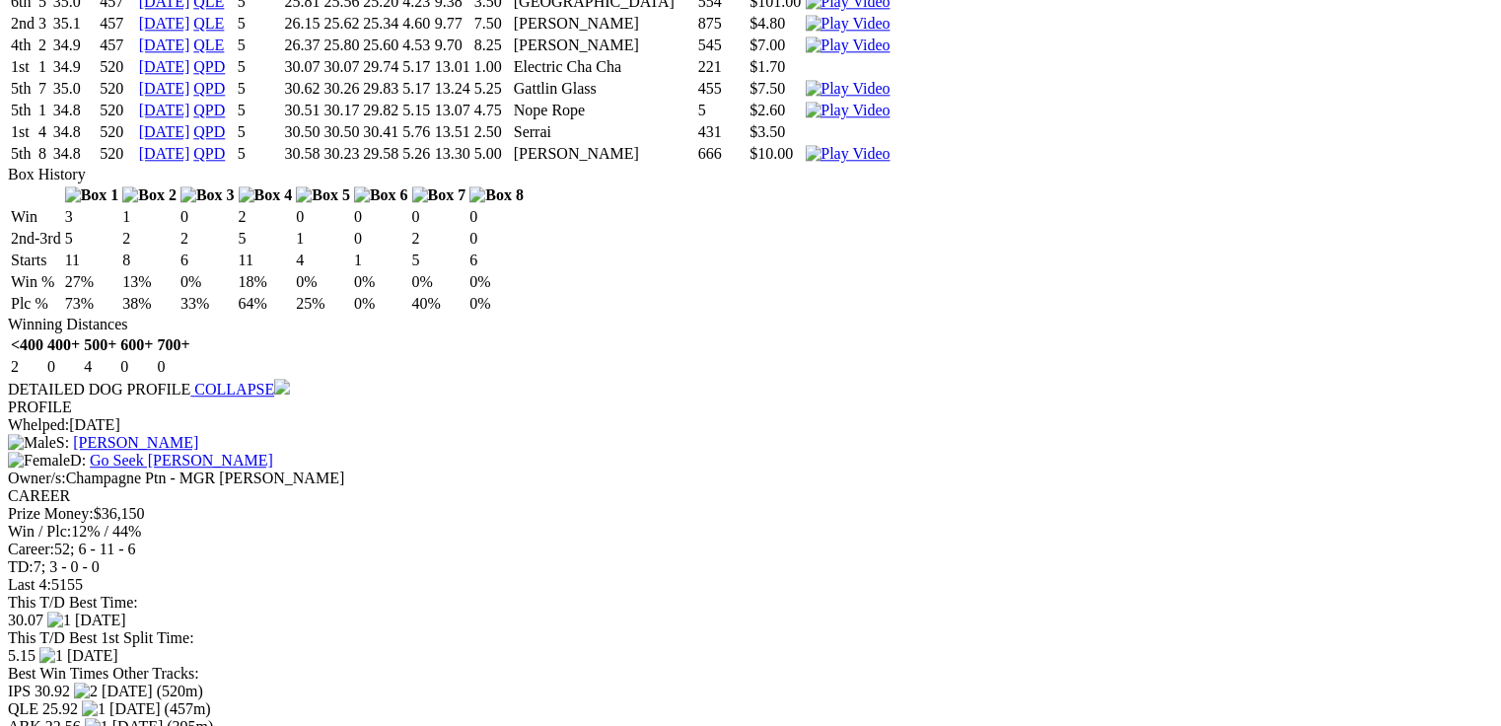
scroll to position [2683, 0]
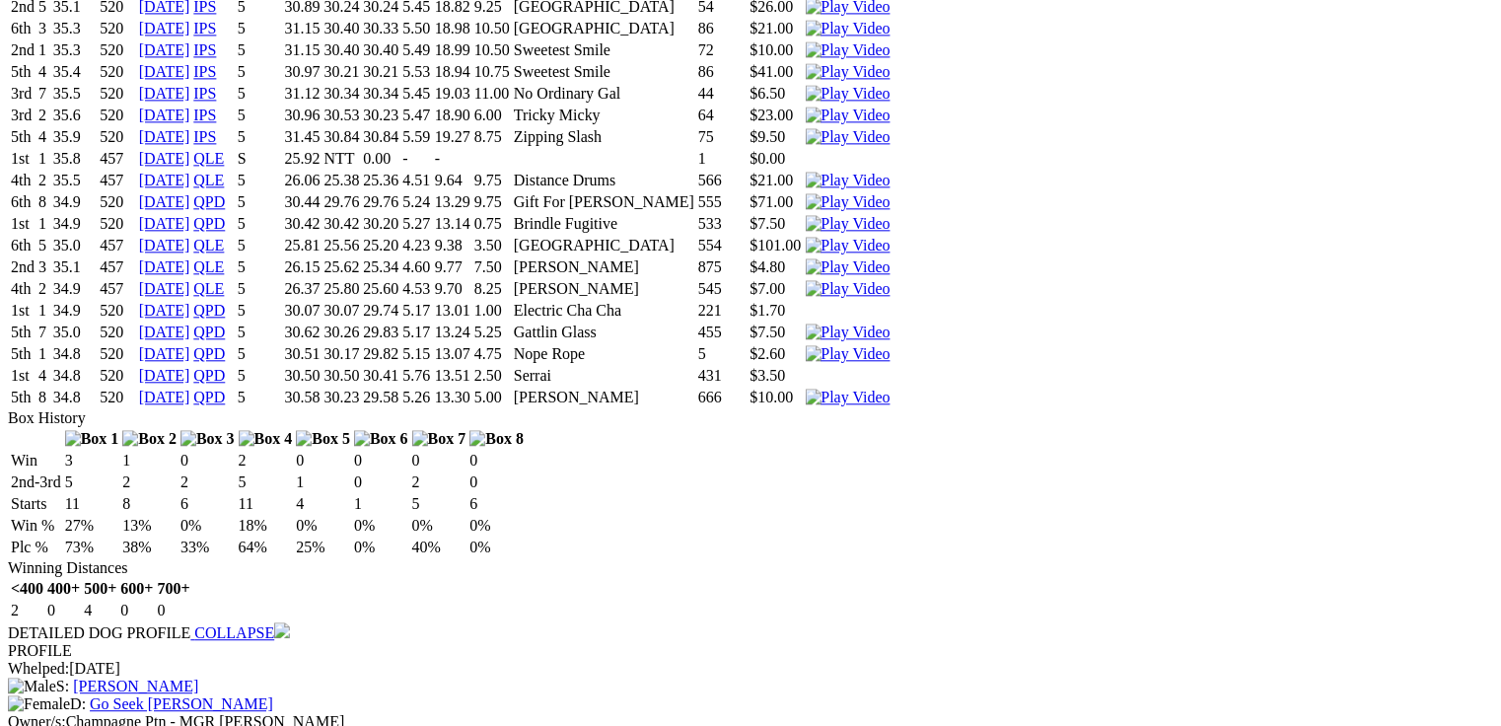
scroll to position [2300, 0]
